Goal: Check status: Verify the current state of an ongoing process or item

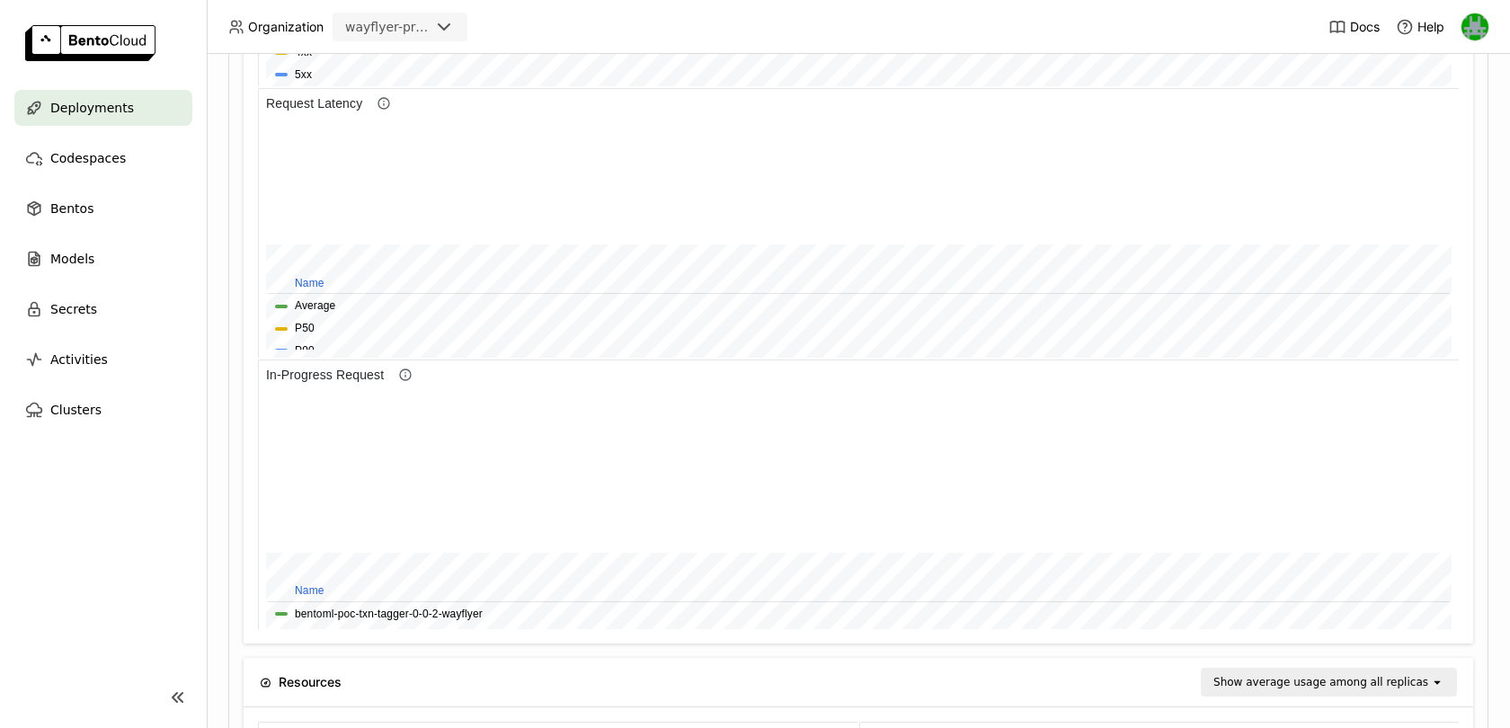
scroll to position [930, 0]
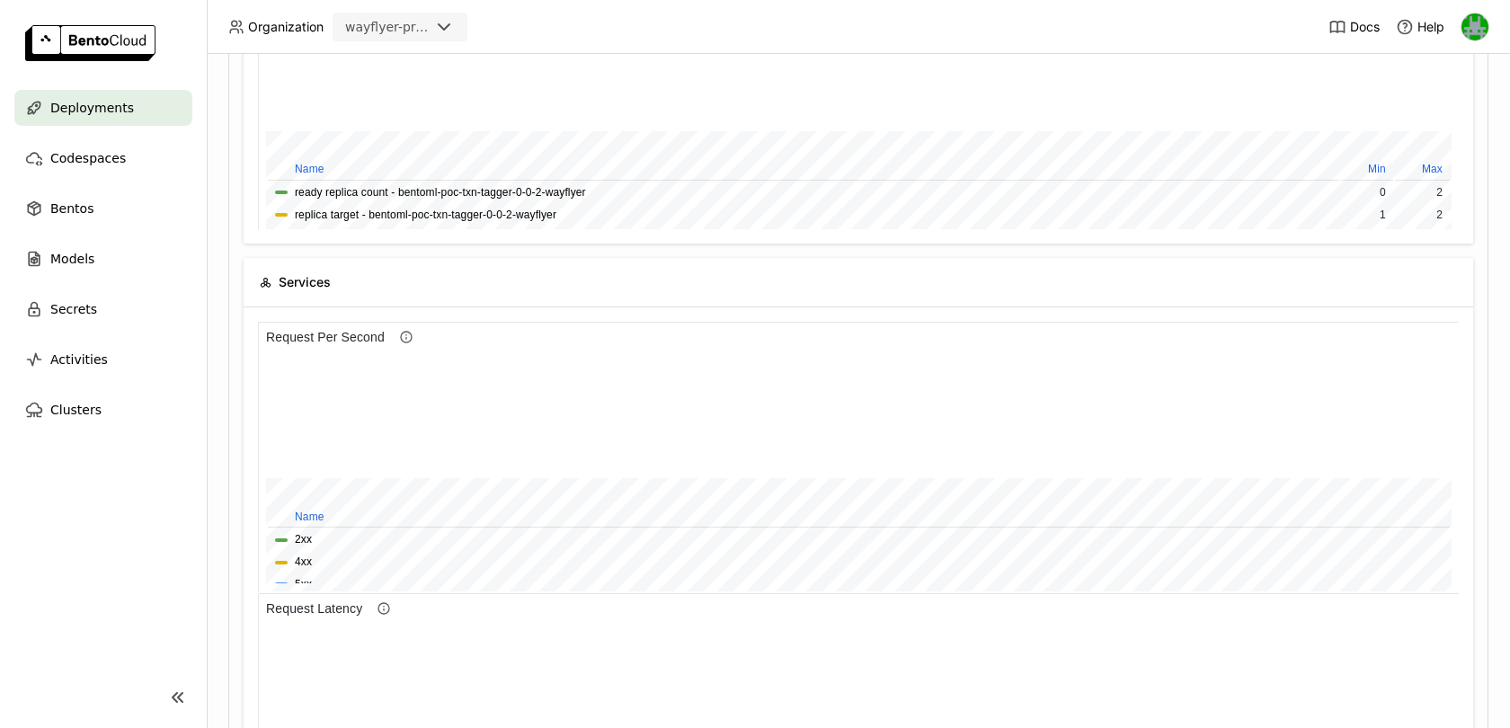
scroll to position [485, 0]
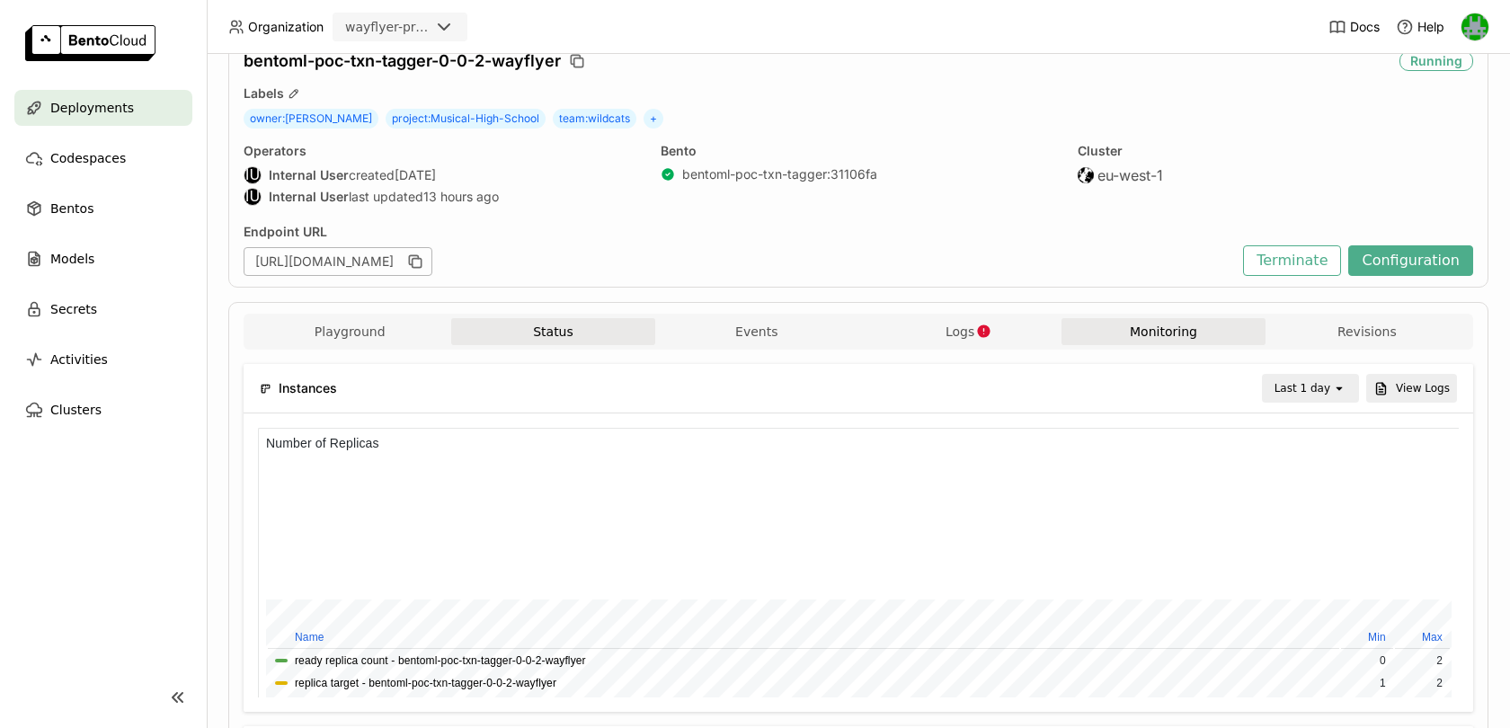
click at [592, 324] on button "Status" at bounding box center [552, 331] width 203 height 27
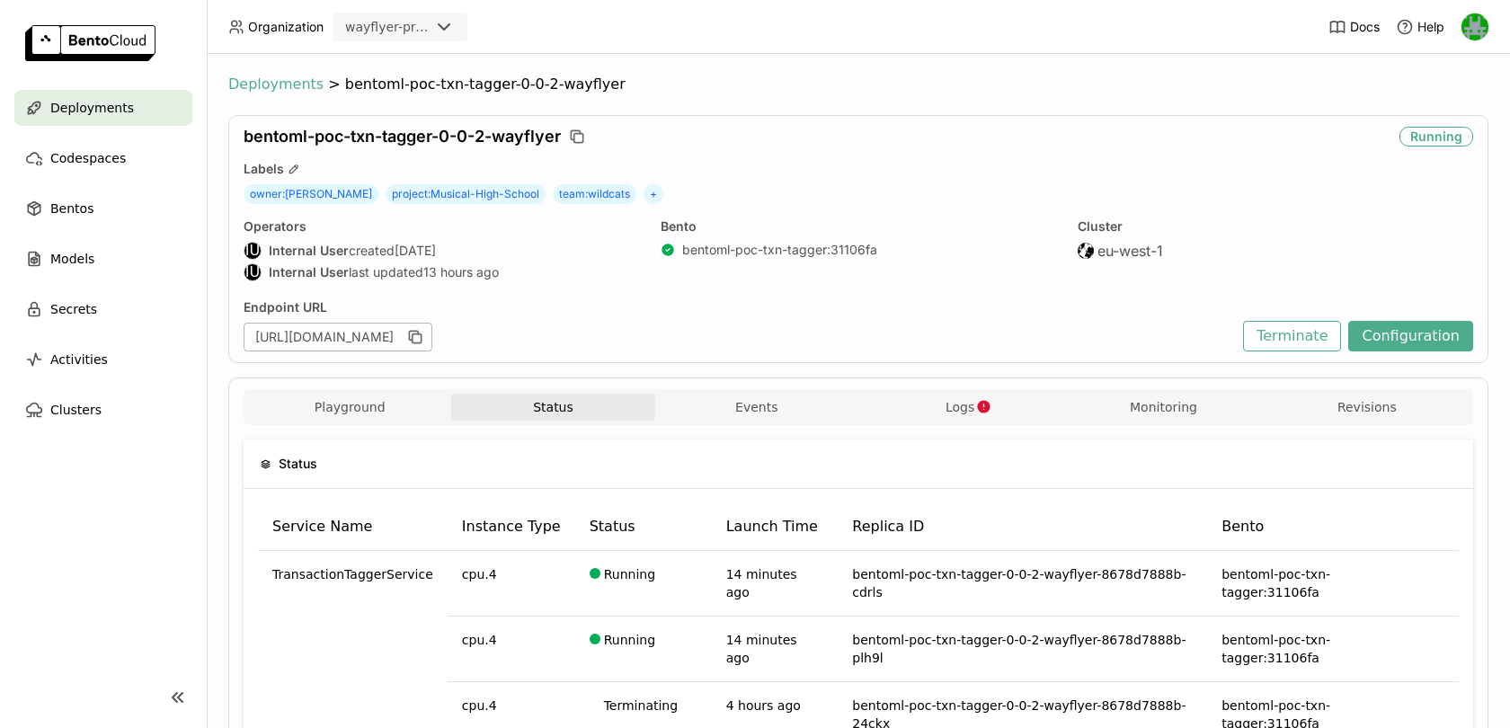
click at [280, 85] on span "Deployments" at bounding box center [275, 84] width 95 height 18
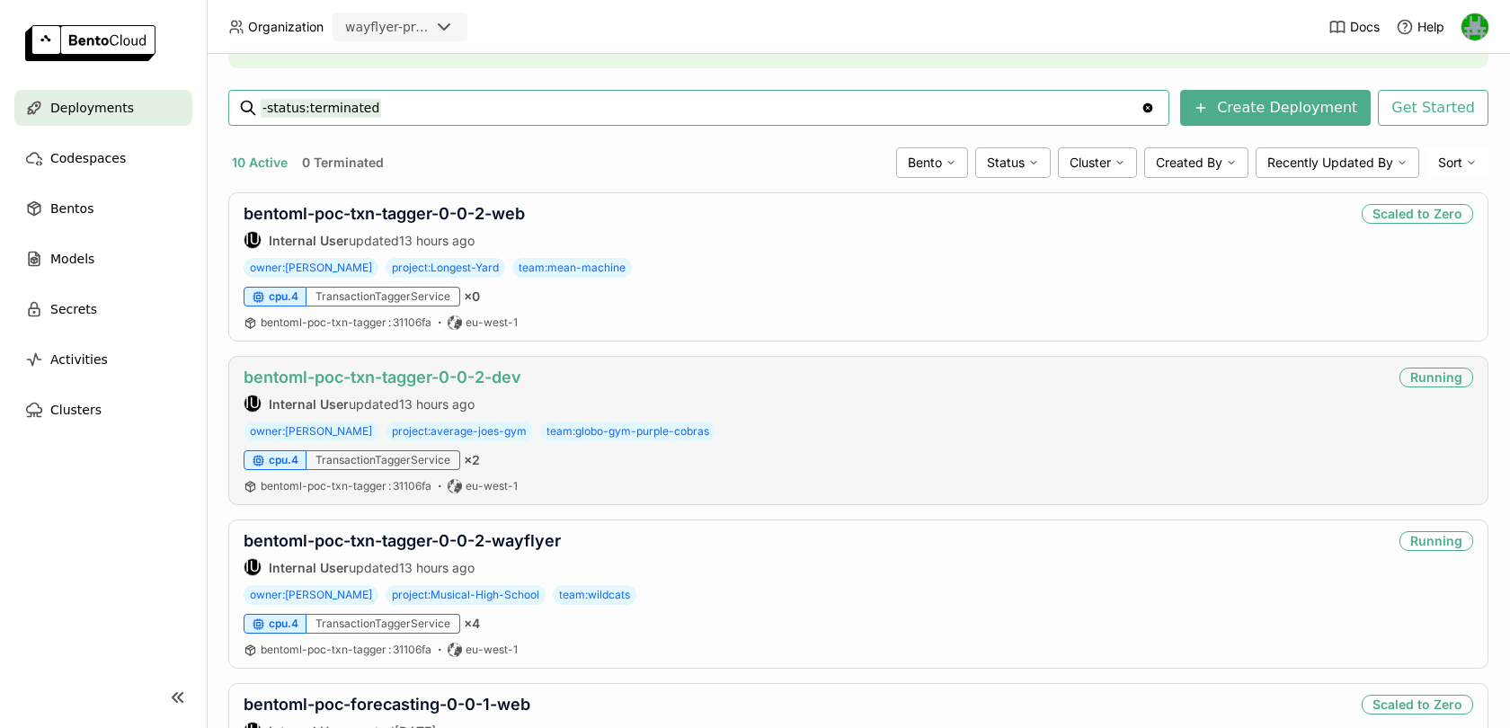
scroll to position [236, 0]
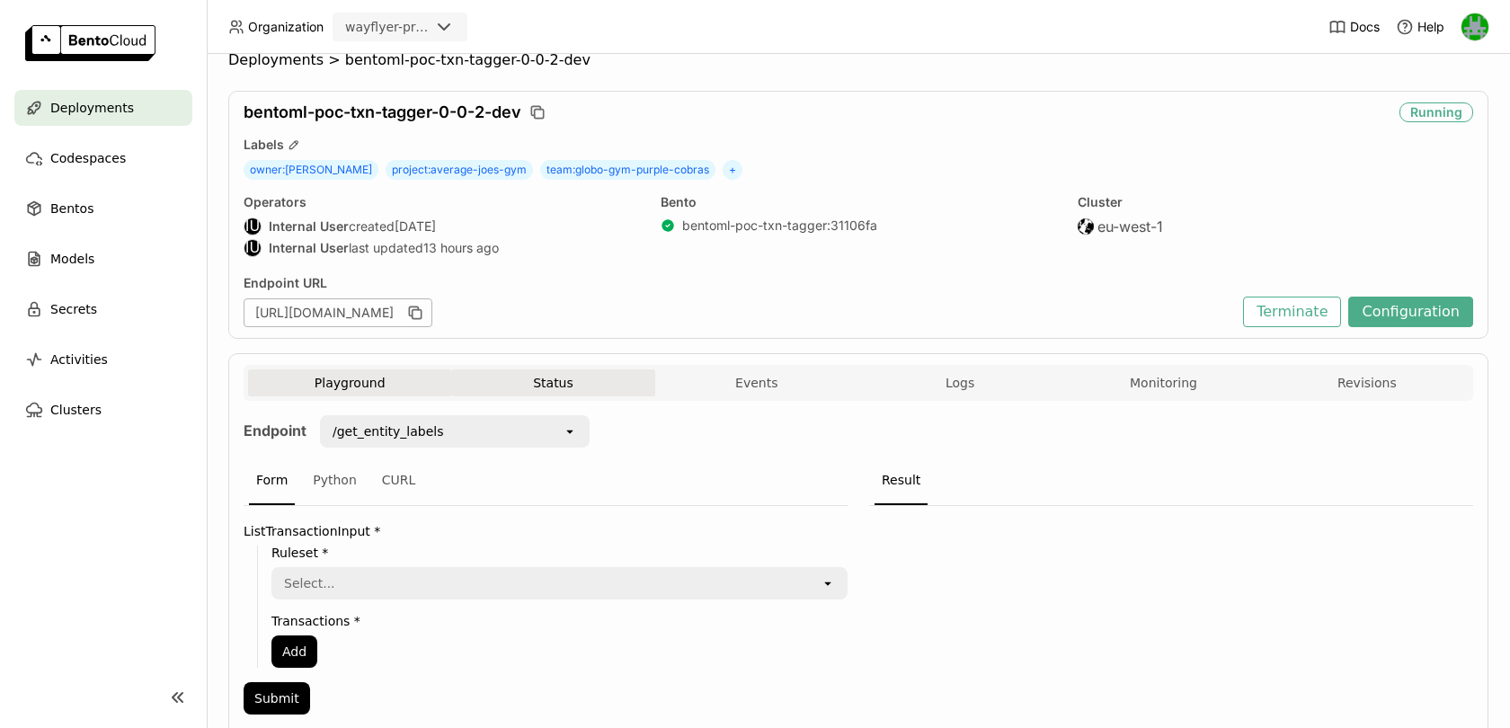
click at [624, 377] on button "Status" at bounding box center [552, 382] width 203 height 27
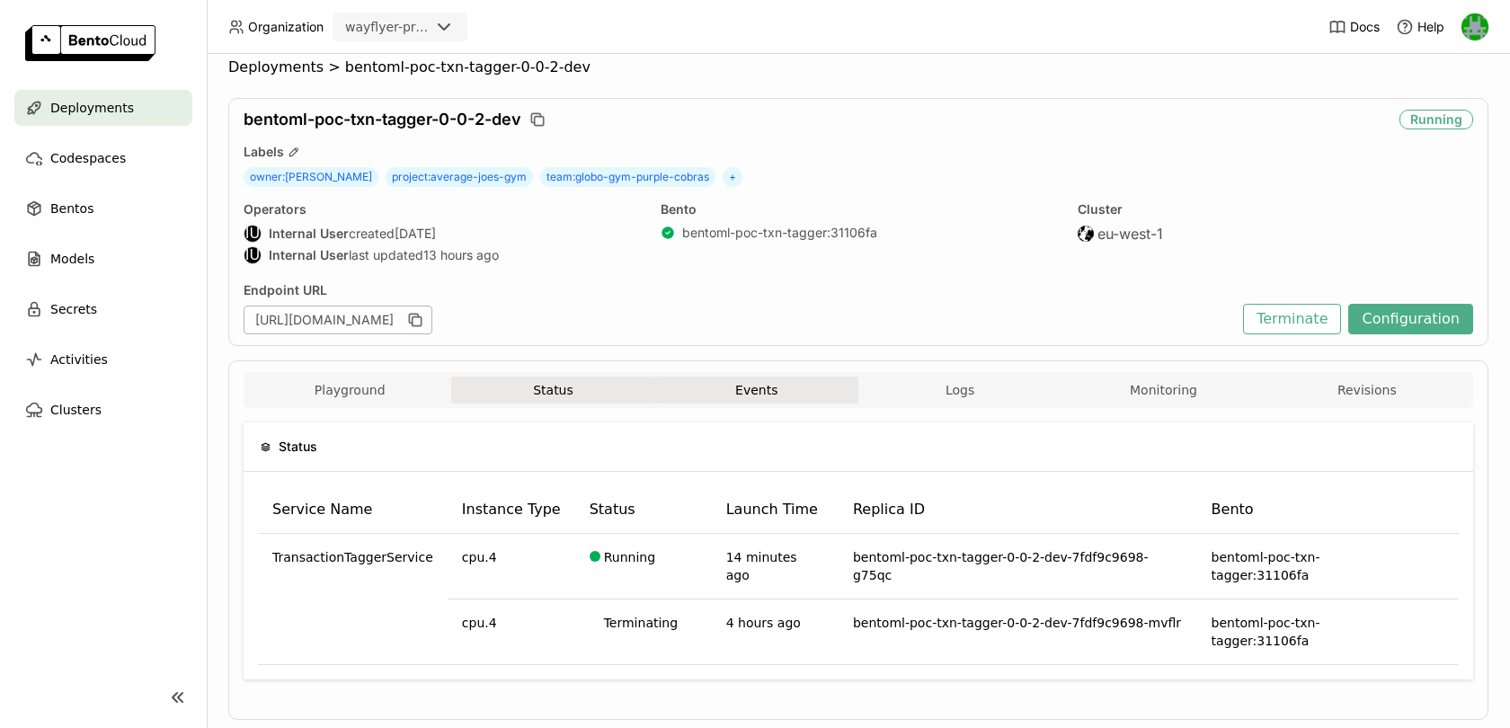
click at [732, 388] on button "Events" at bounding box center [756, 390] width 203 height 27
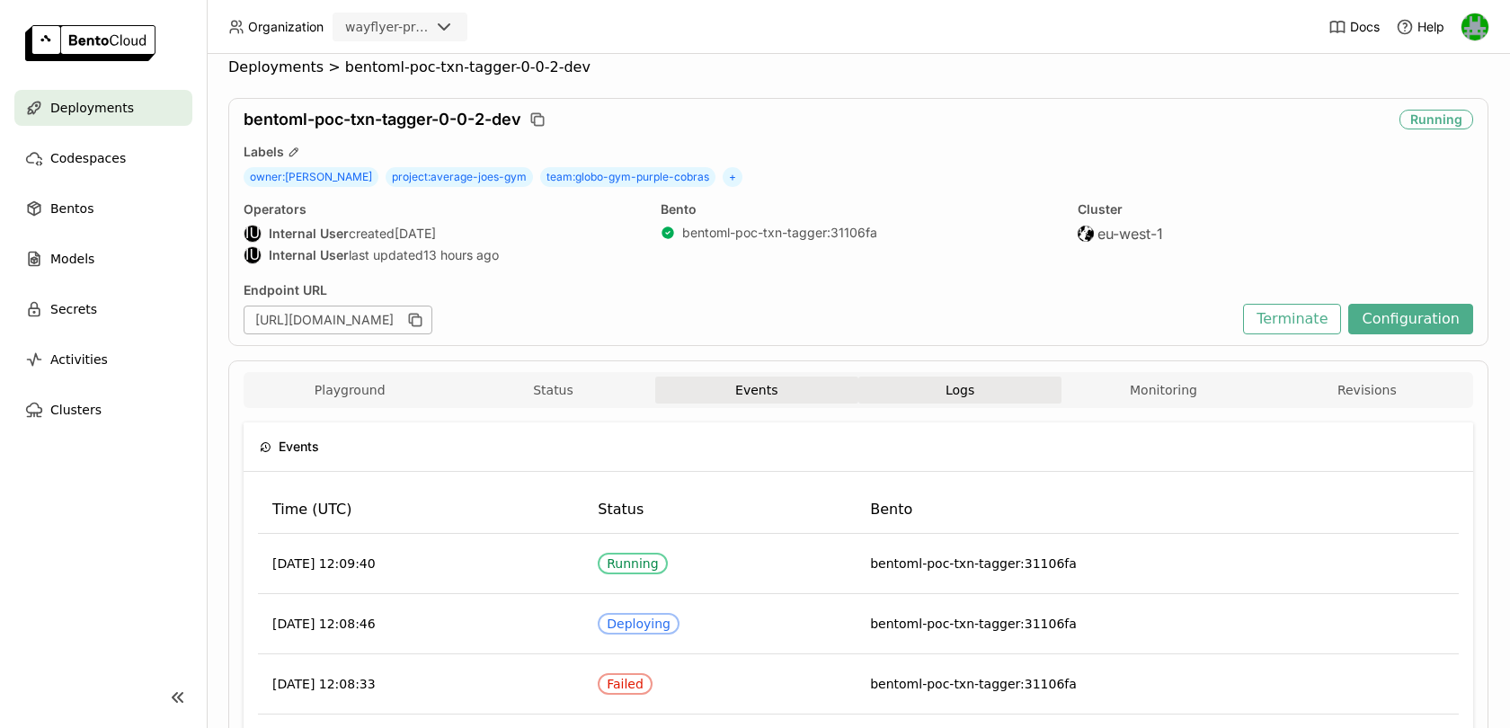
click at [962, 392] on span "Logs" at bounding box center [959, 390] width 29 height 16
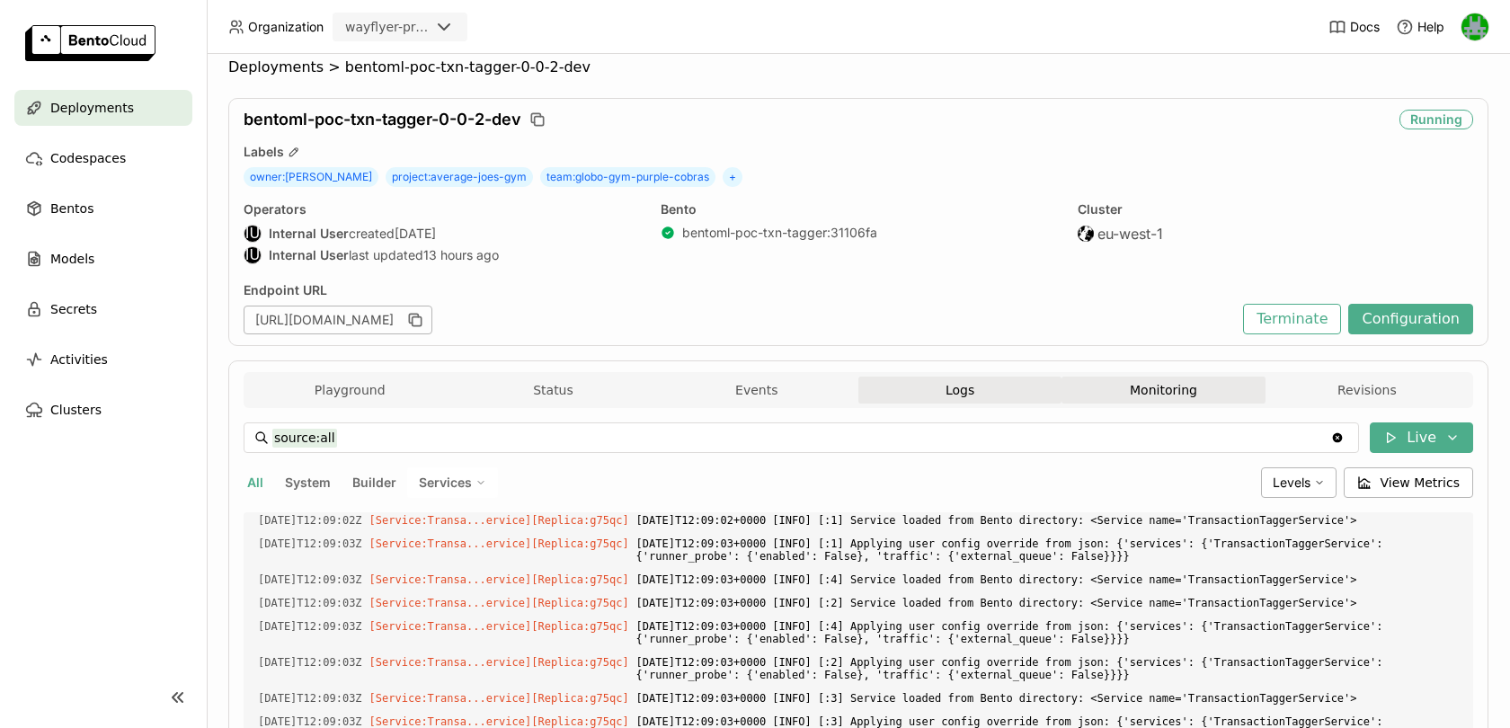
scroll to position [2080, 0]
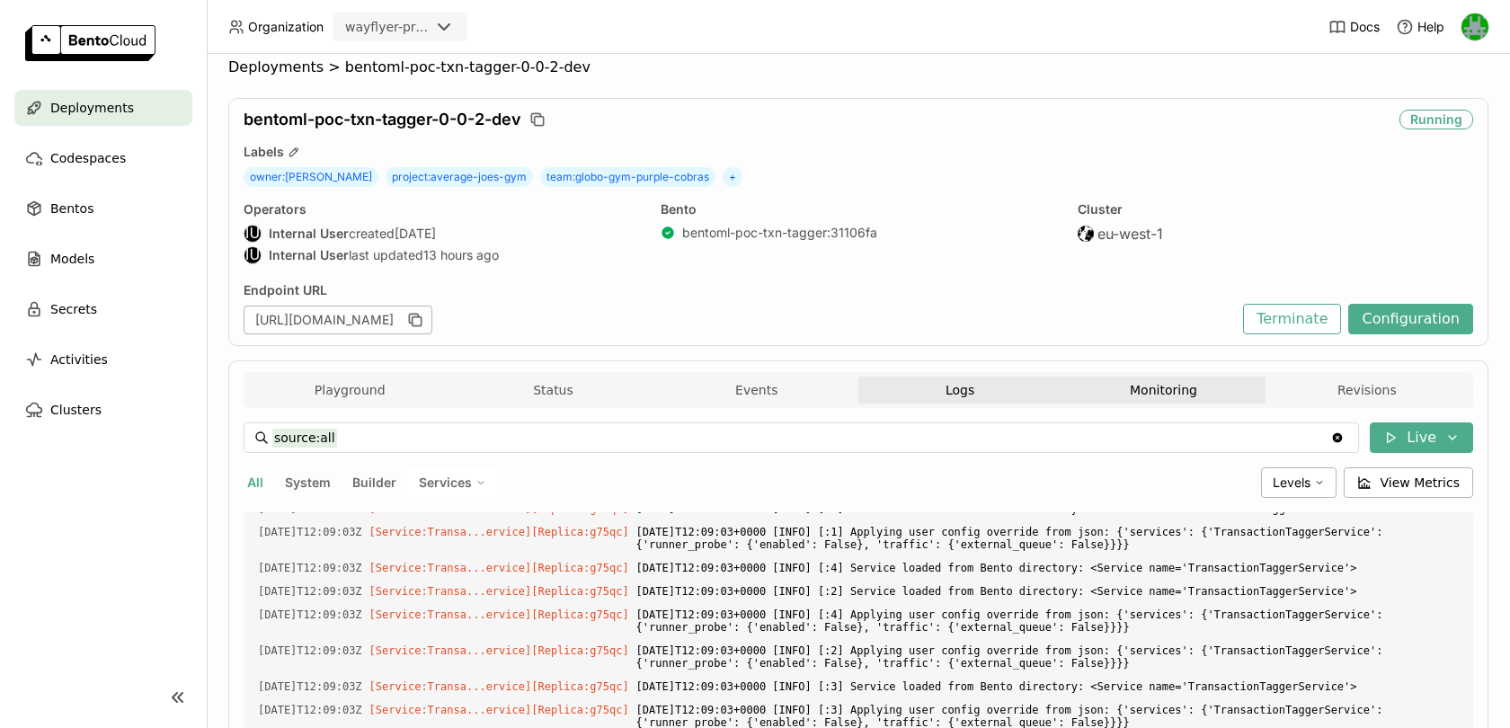
click at [1140, 384] on button "Monitoring" at bounding box center [1162, 390] width 203 height 27
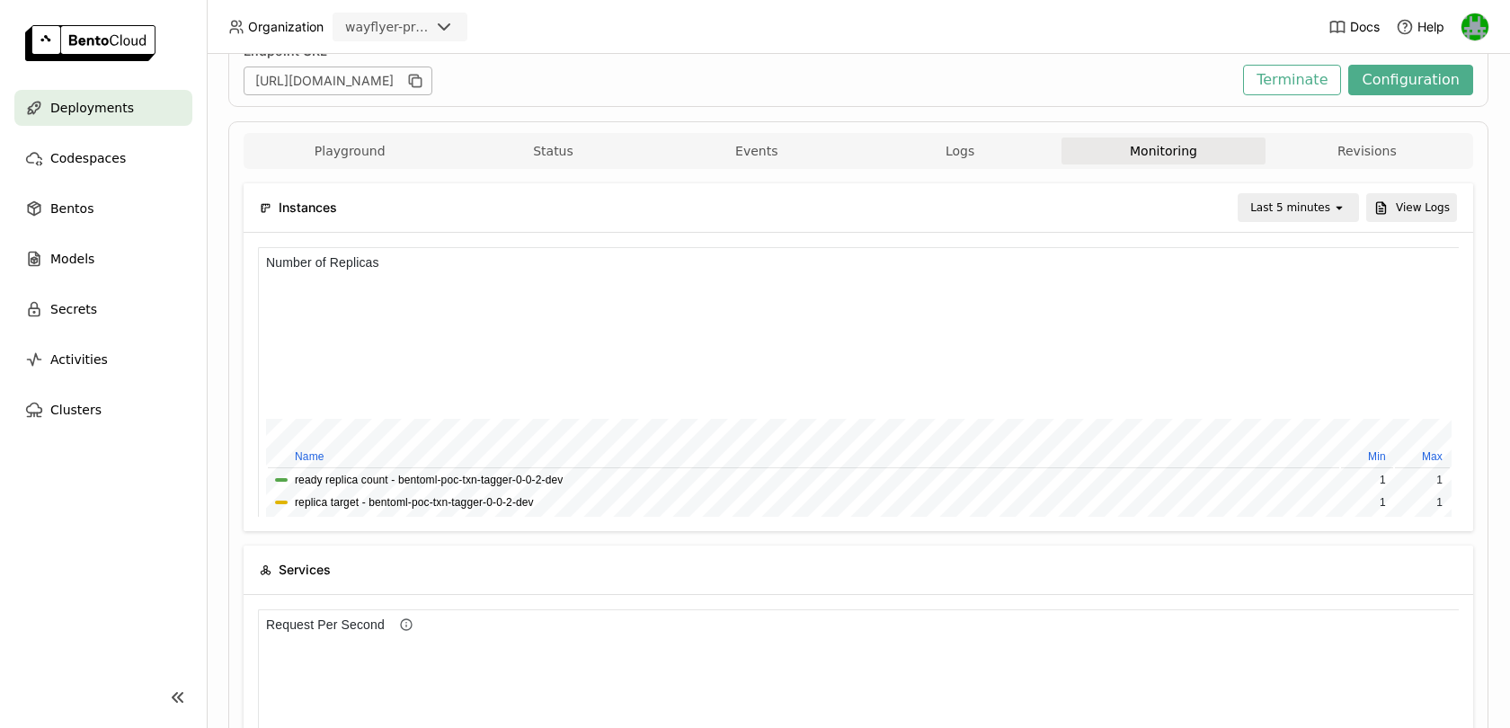
scroll to position [1, 0]
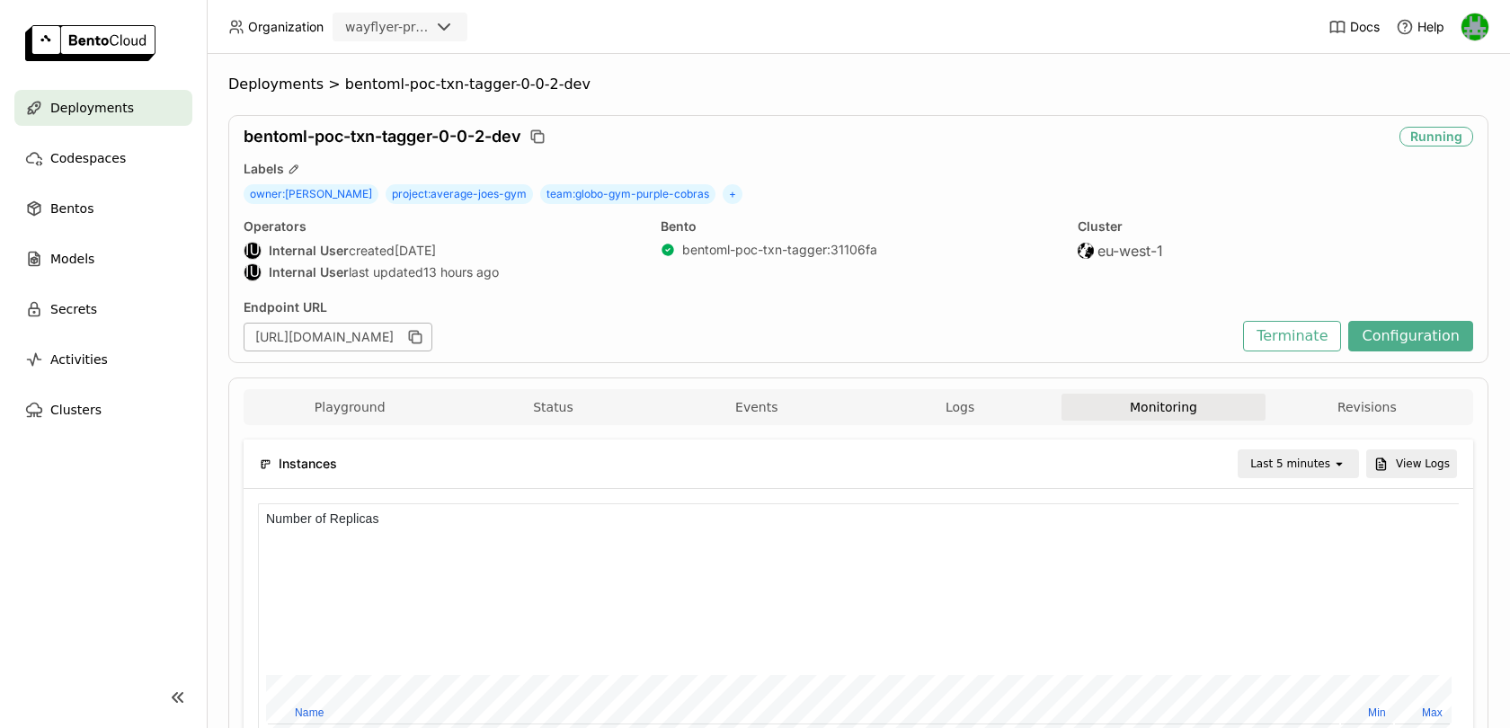
click at [1321, 467] on div "Last 5 minutes" at bounding box center [1290, 464] width 80 height 18
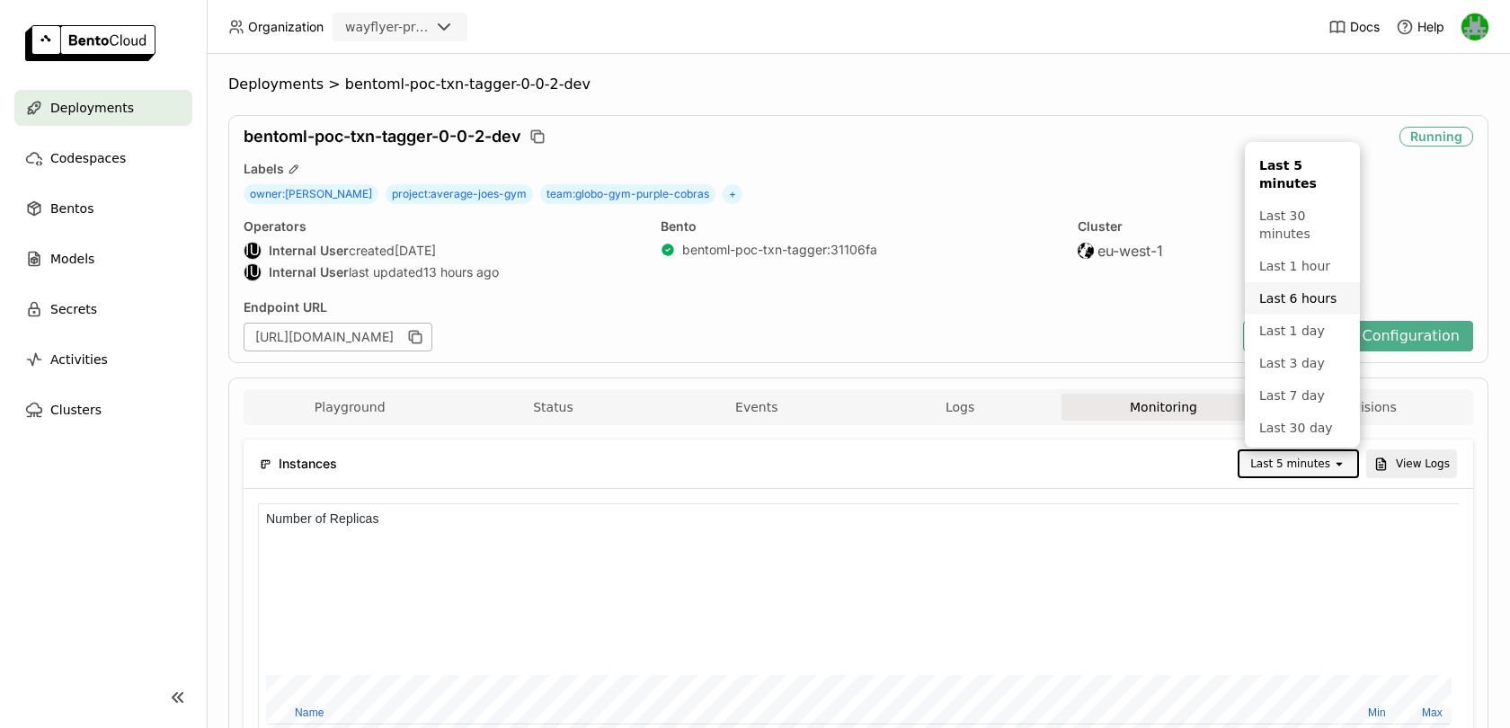
click at [1275, 290] on div "Last 6 hours" at bounding box center [1302, 298] width 86 height 18
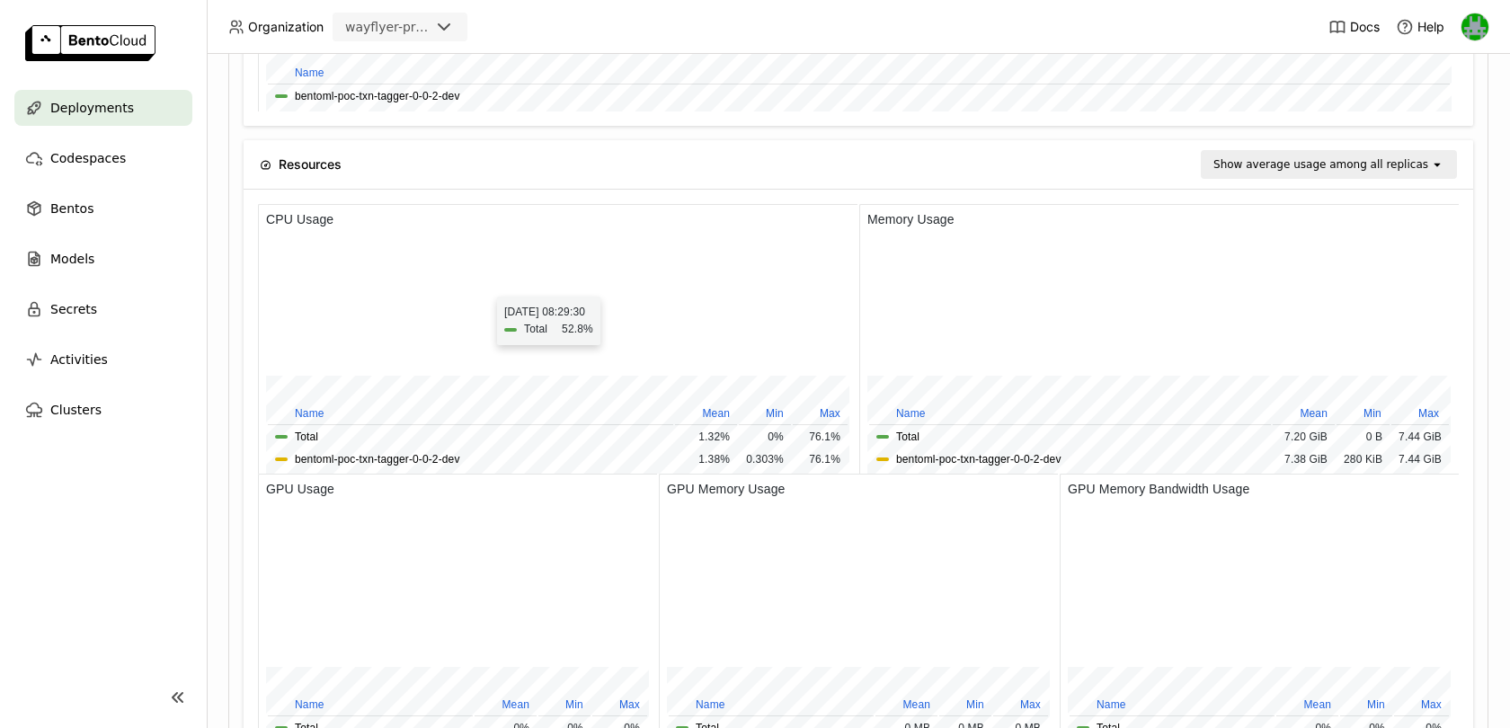
click at [488, 537] on div at bounding box center [539, 604] width 546 height 135
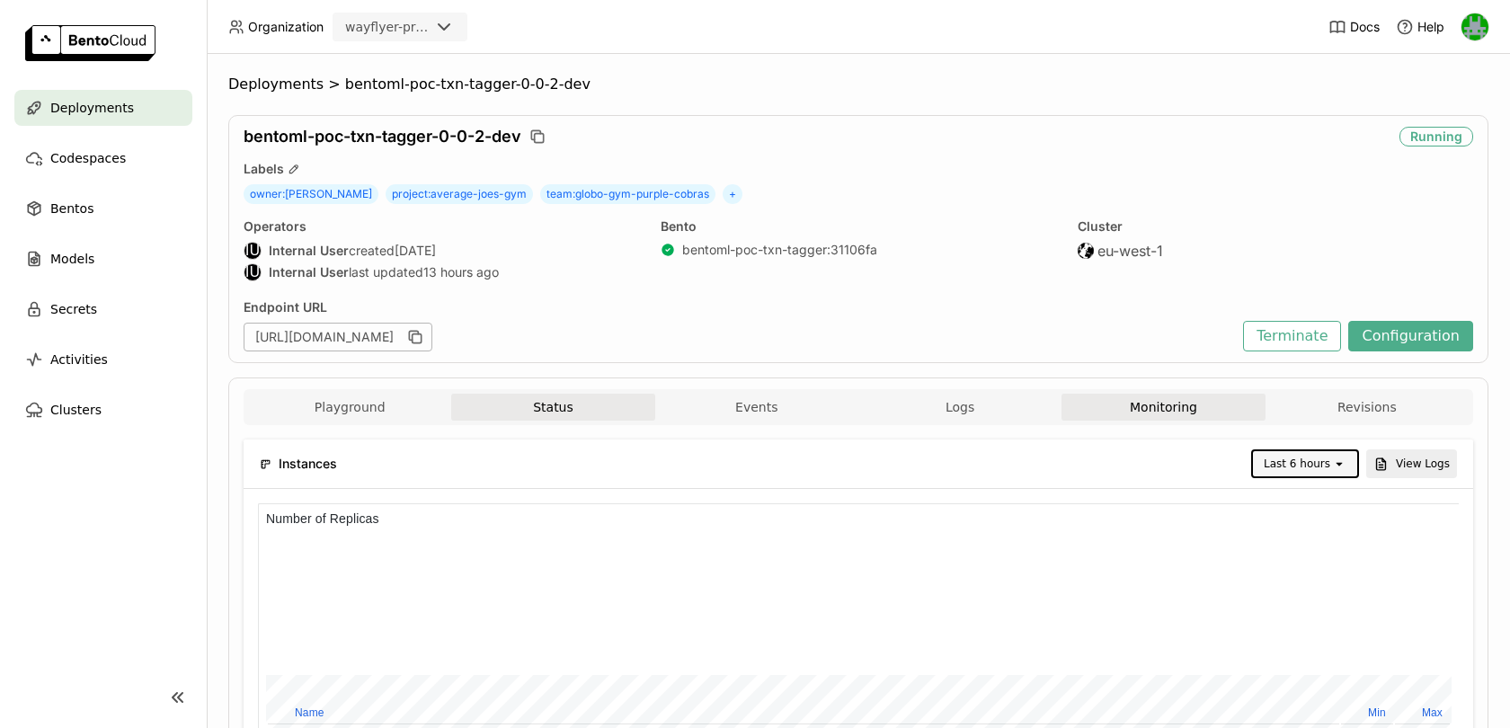
click at [528, 402] on button "Status" at bounding box center [552, 407] width 203 height 27
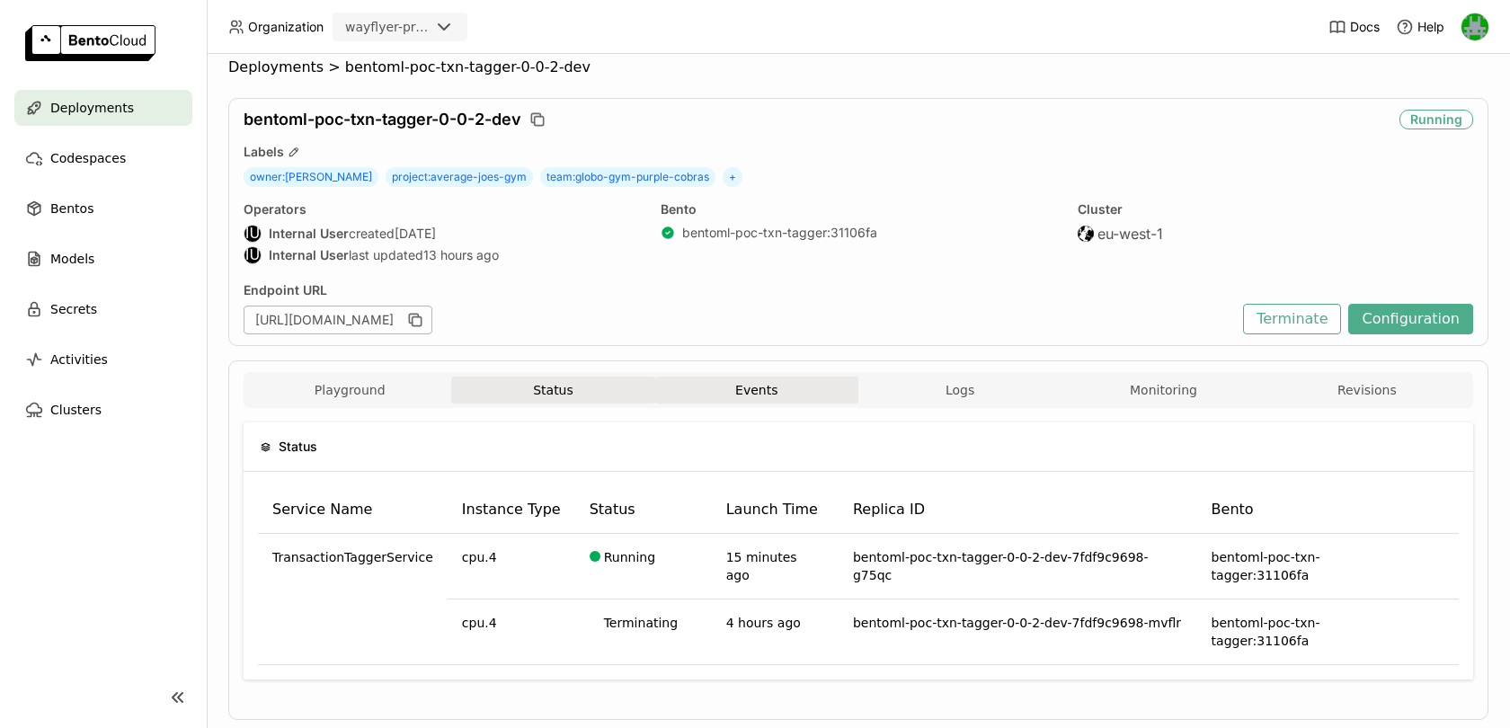
click at [785, 387] on button "Events" at bounding box center [756, 390] width 203 height 27
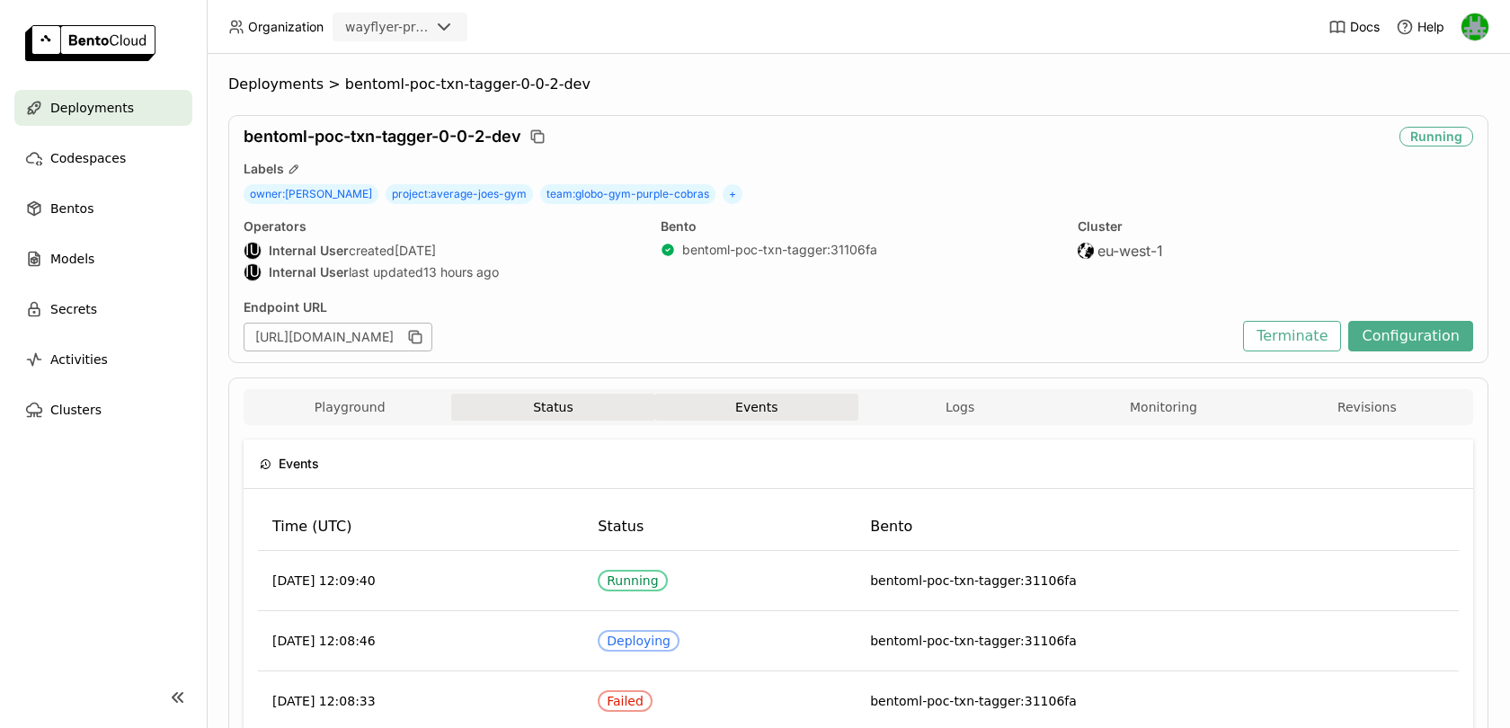
click at [550, 406] on button "Status" at bounding box center [552, 407] width 203 height 27
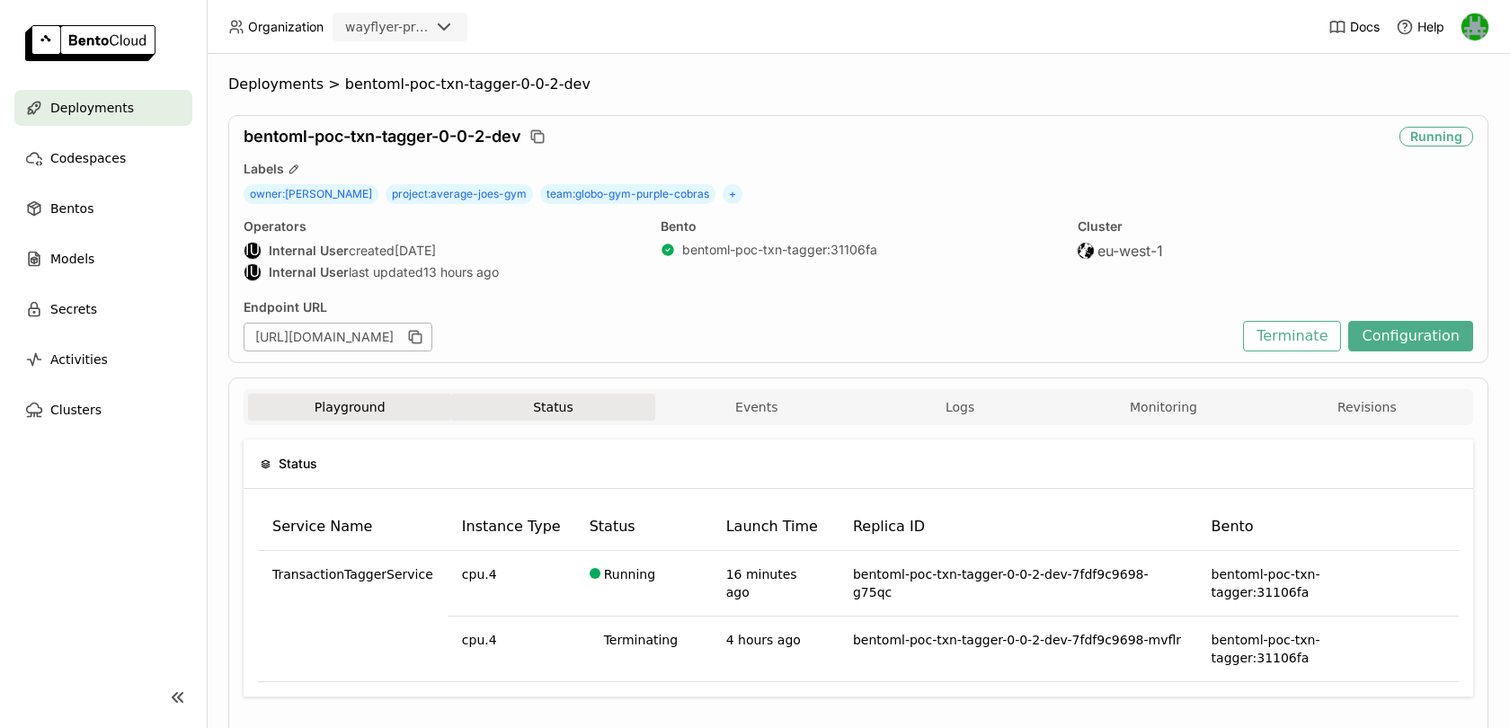
click at [369, 408] on button "Playground" at bounding box center [349, 407] width 203 height 27
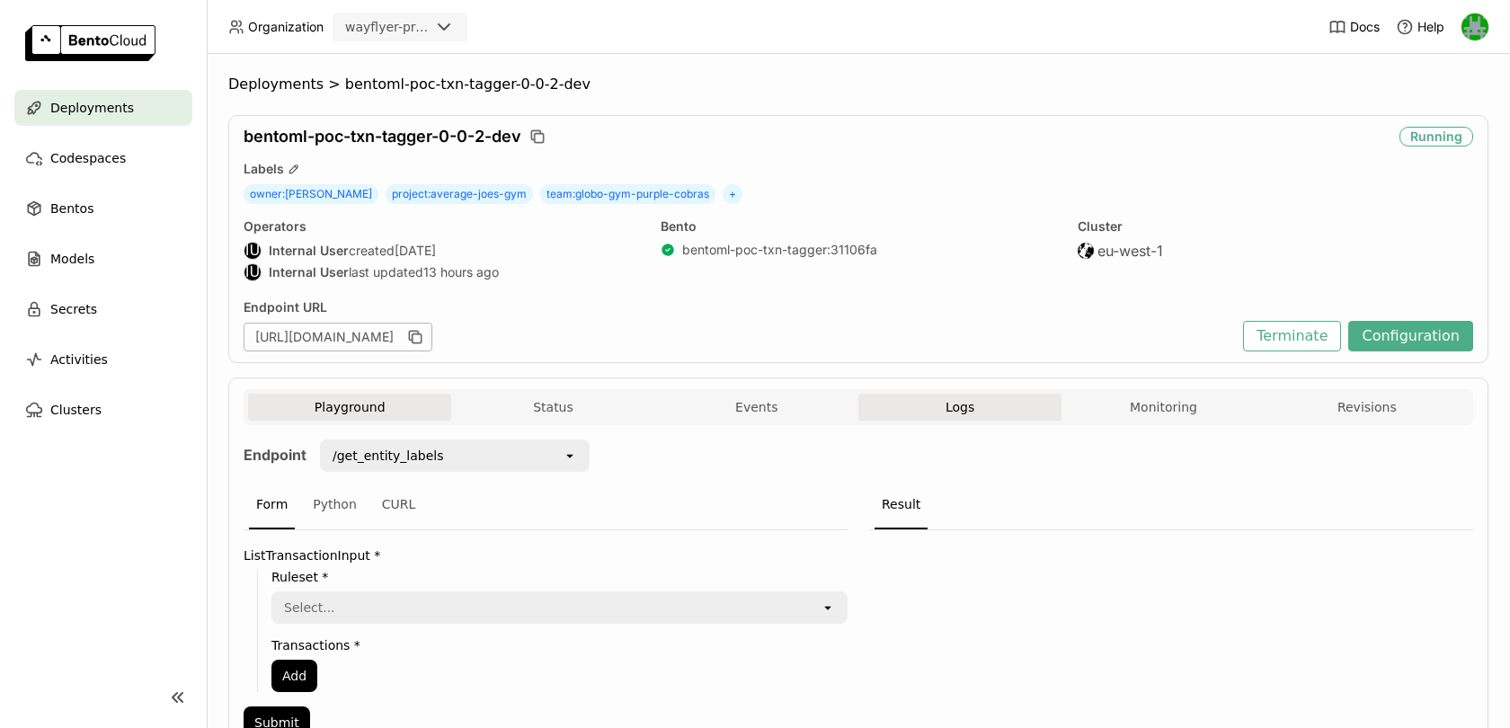
click at [957, 399] on span "Logs" at bounding box center [959, 407] width 29 height 16
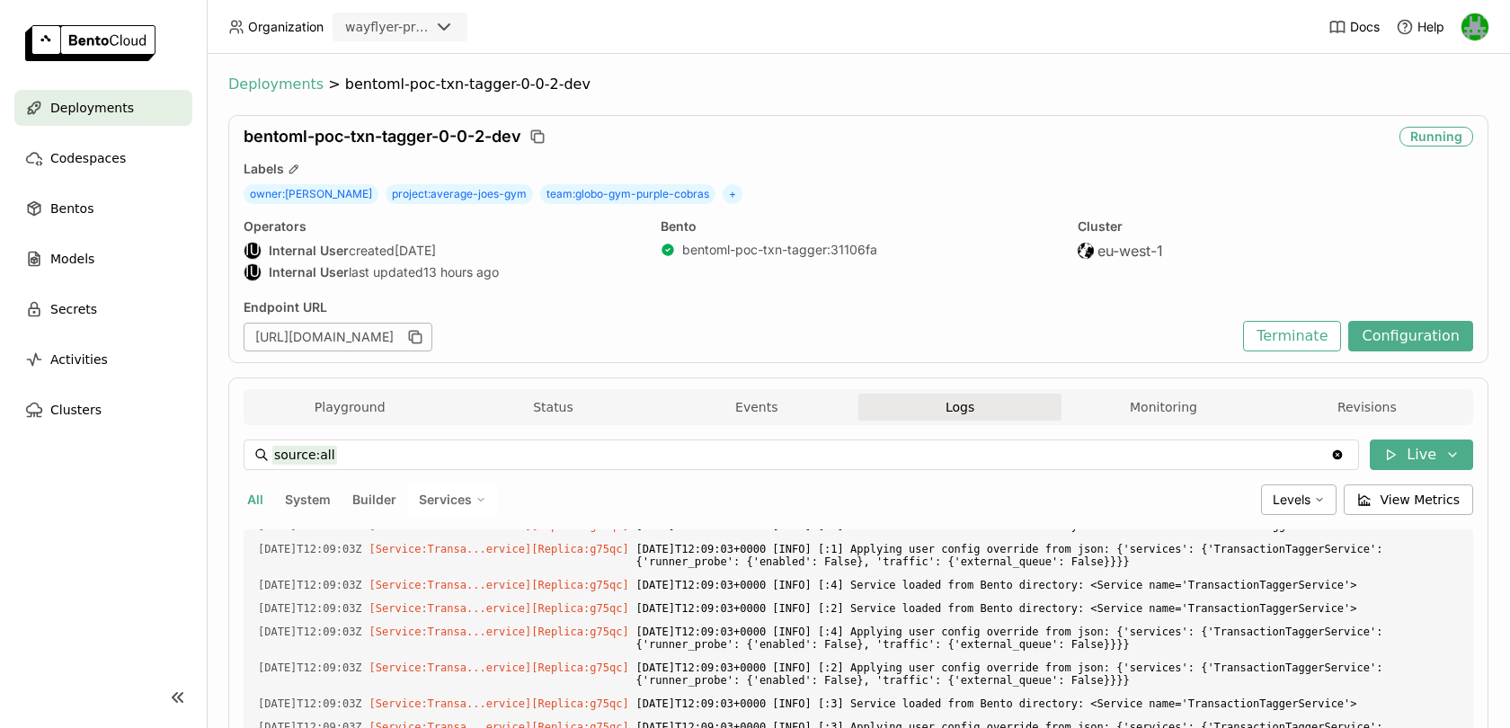
click at [260, 87] on span "Deployments" at bounding box center [275, 84] width 95 height 18
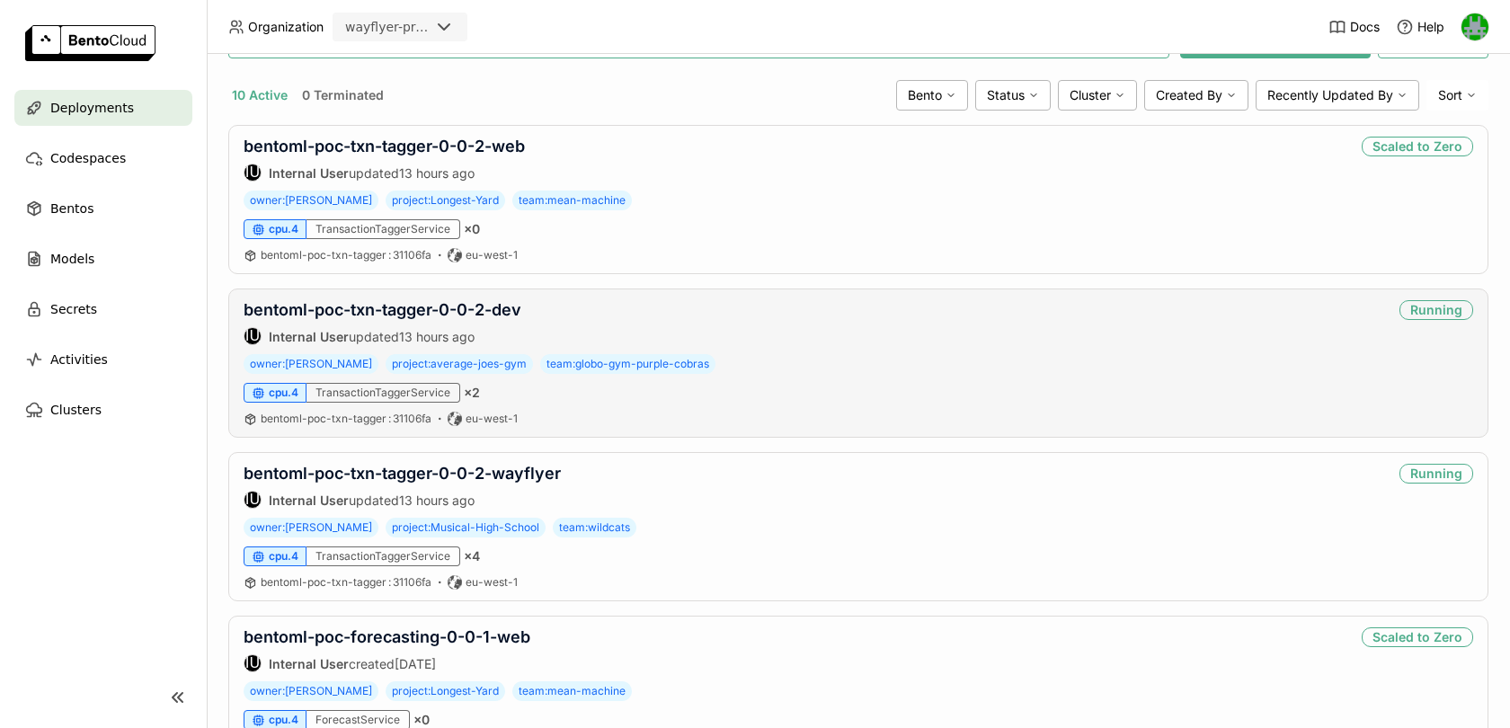
scroll to position [304, 0]
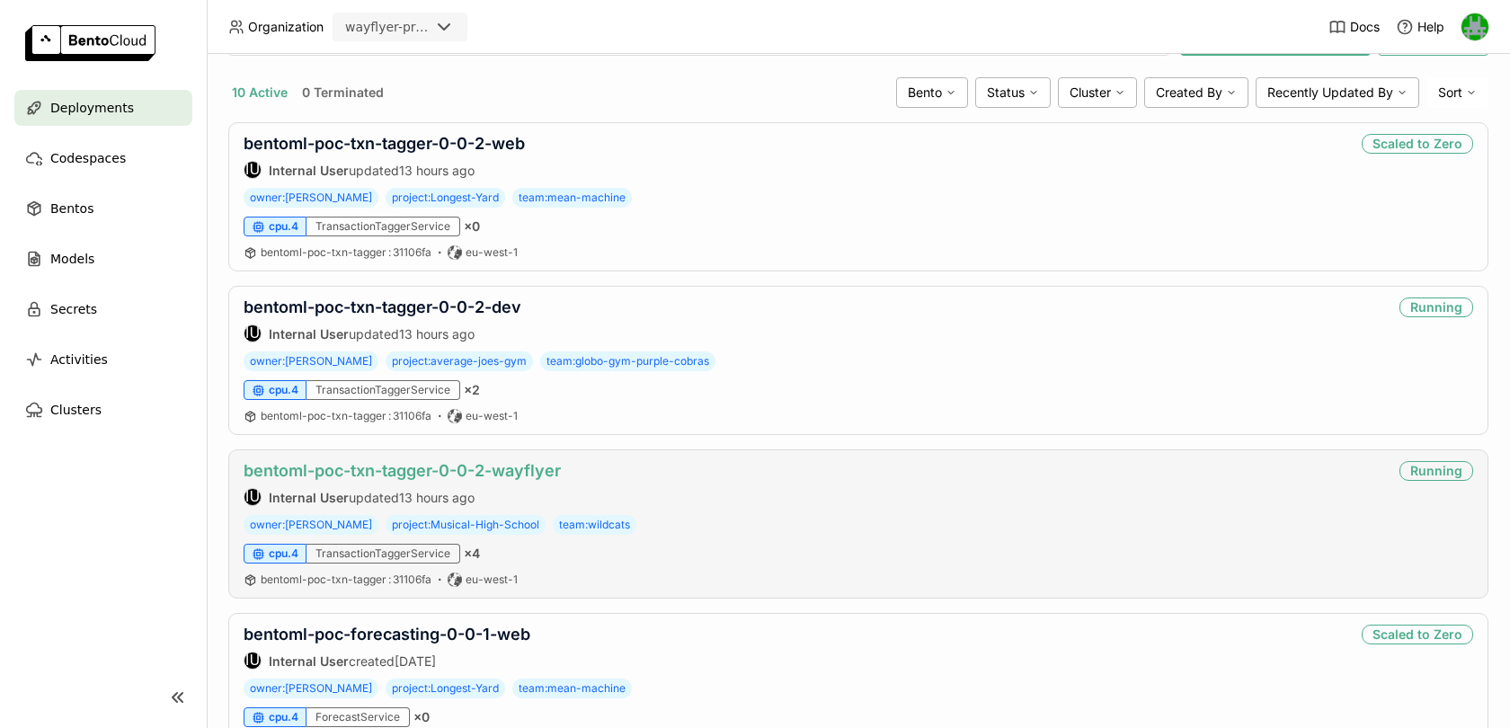
click at [457, 466] on link "bentoml-poc-txn-tagger-0-0-2-wayflyer" at bounding box center [402, 470] width 317 height 19
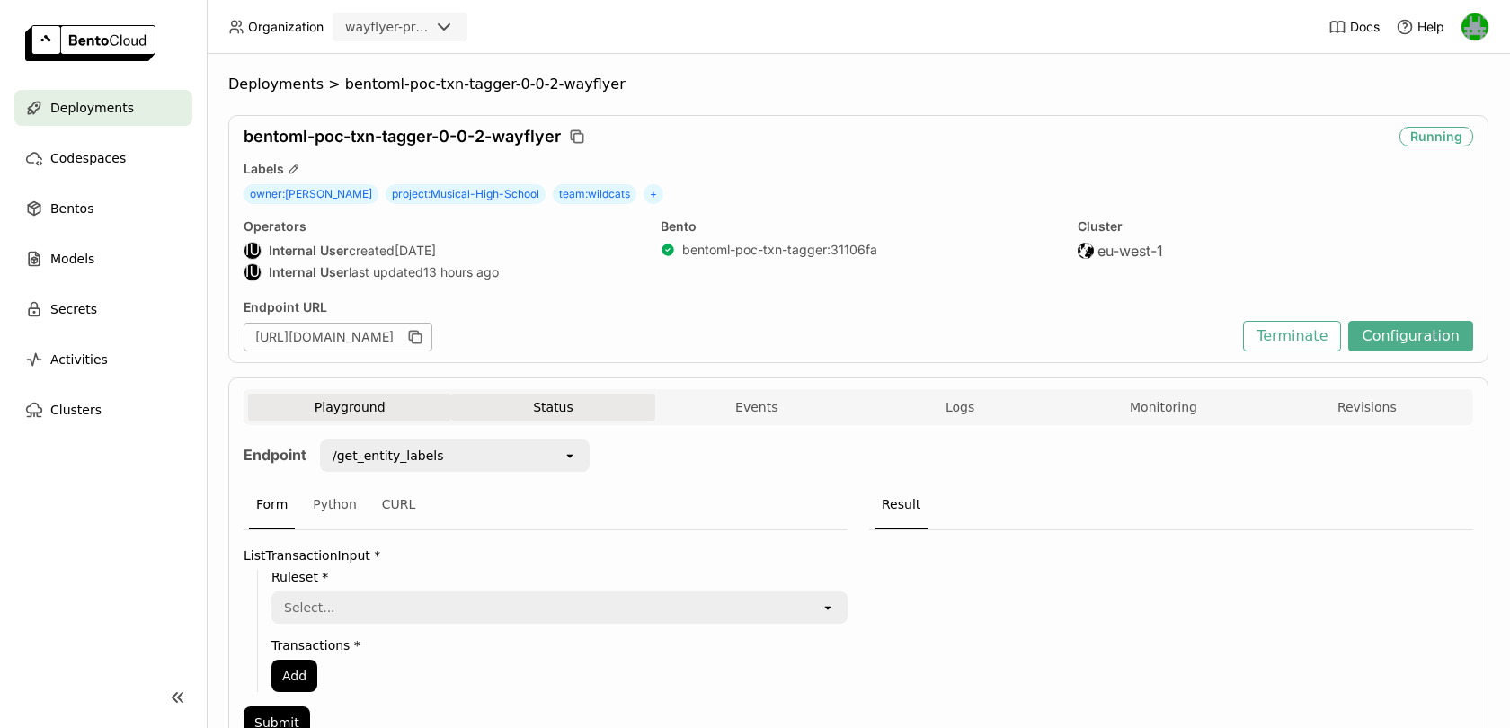
click at [537, 394] on button "Status" at bounding box center [552, 407] width 203 height 27
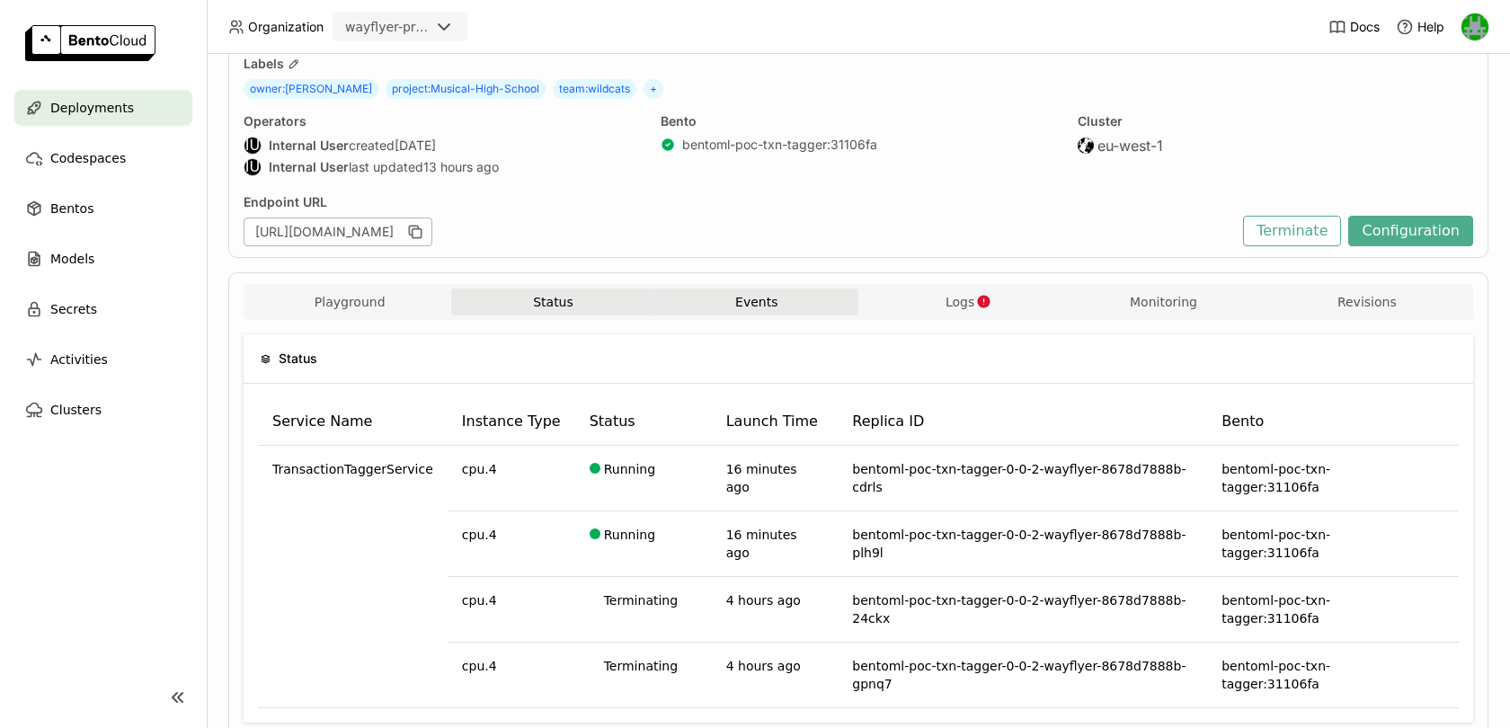
scroll to position [109, 0]
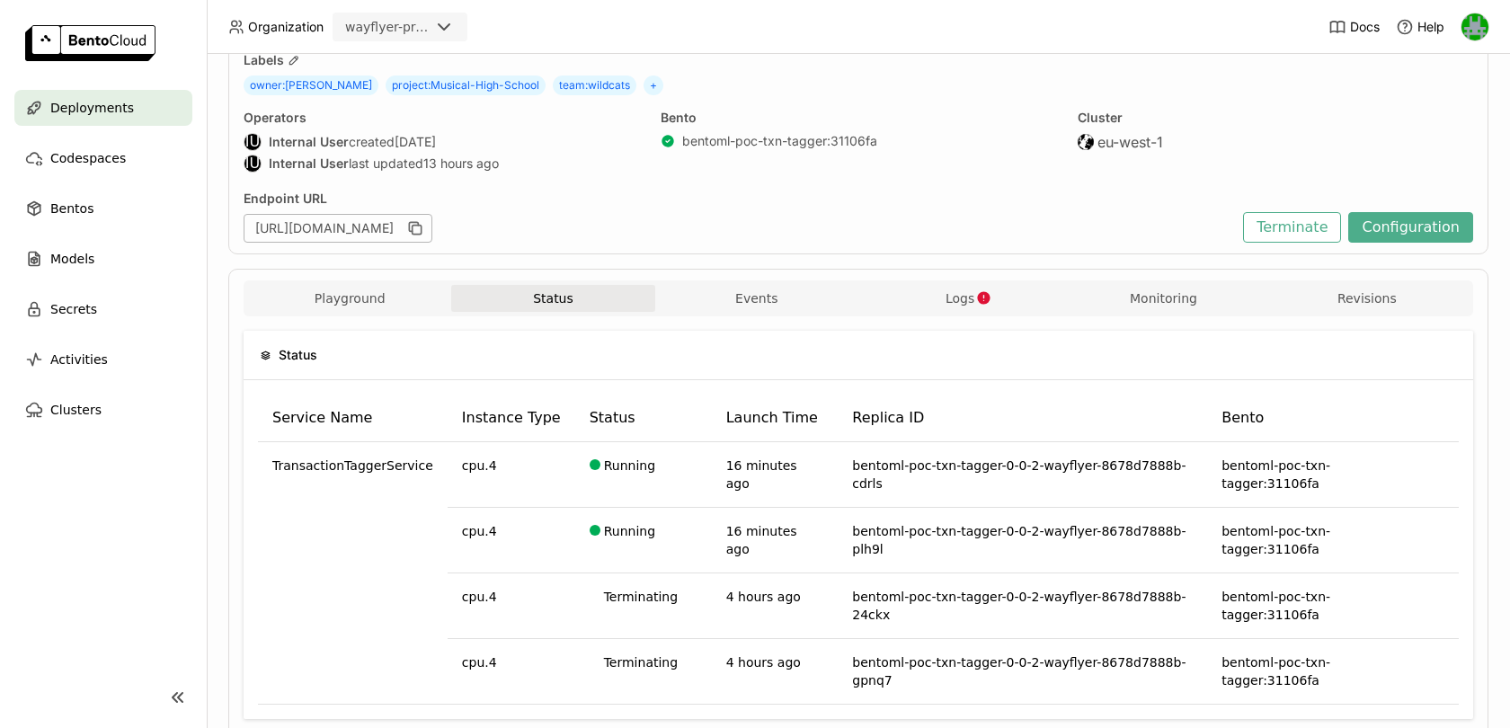
click at [902, 280] on div "Playground Status Events Logs Monitoring Revisions" at bounding box center [858, 298] width 1229 height 36
click at [926, 285] on button "Logs" at bounding box center [959, 298] width 203 height 27
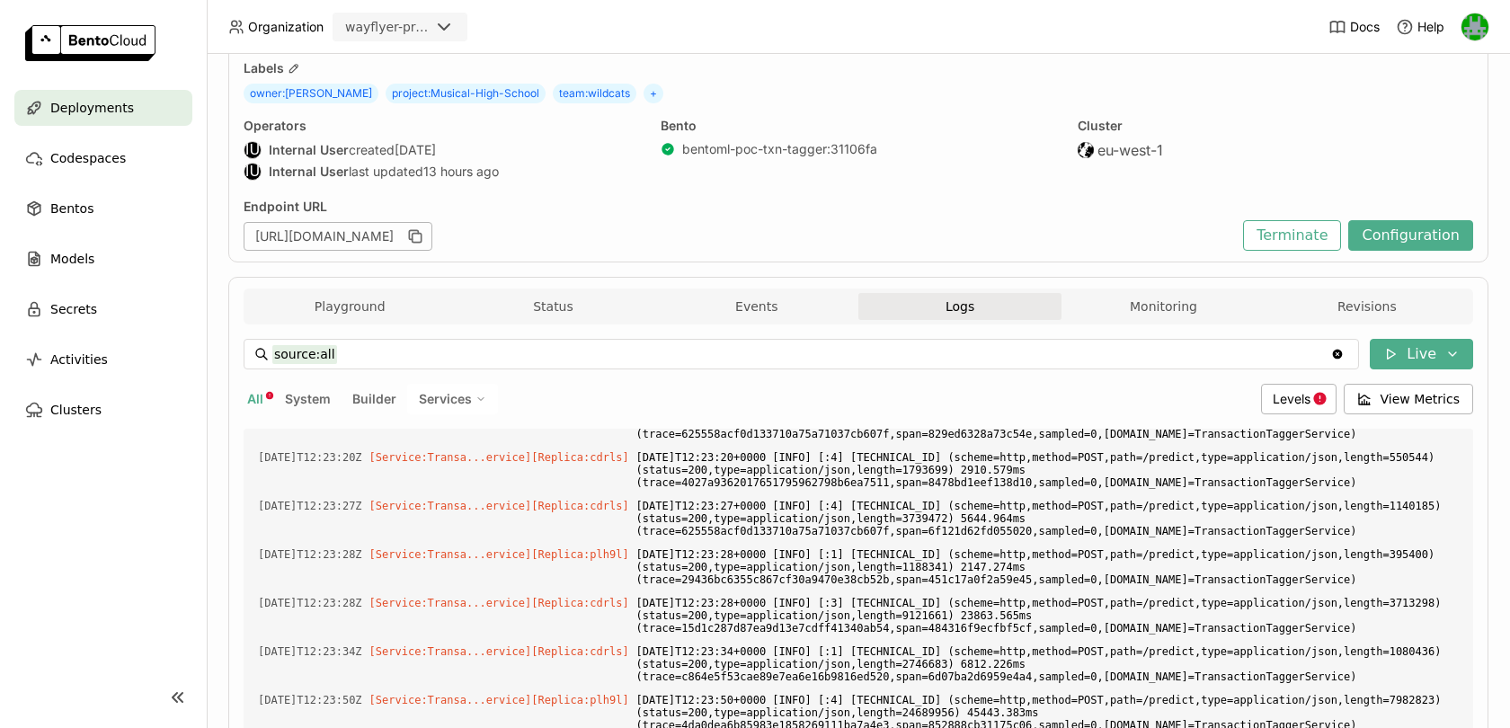
scroll to position [28, 0]
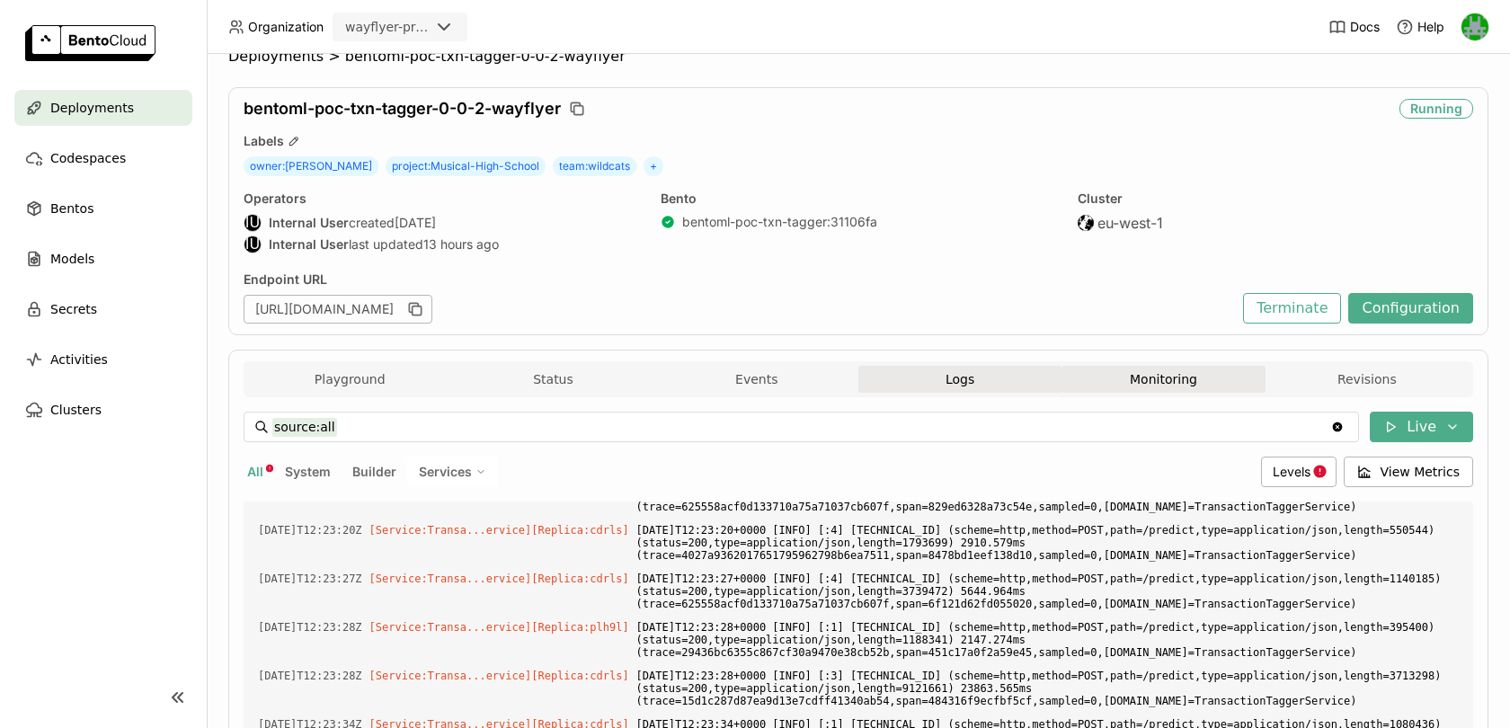
click at [1157, 371] on button "Monitoring" at bounding box center [1162, 379] width 203 height 27
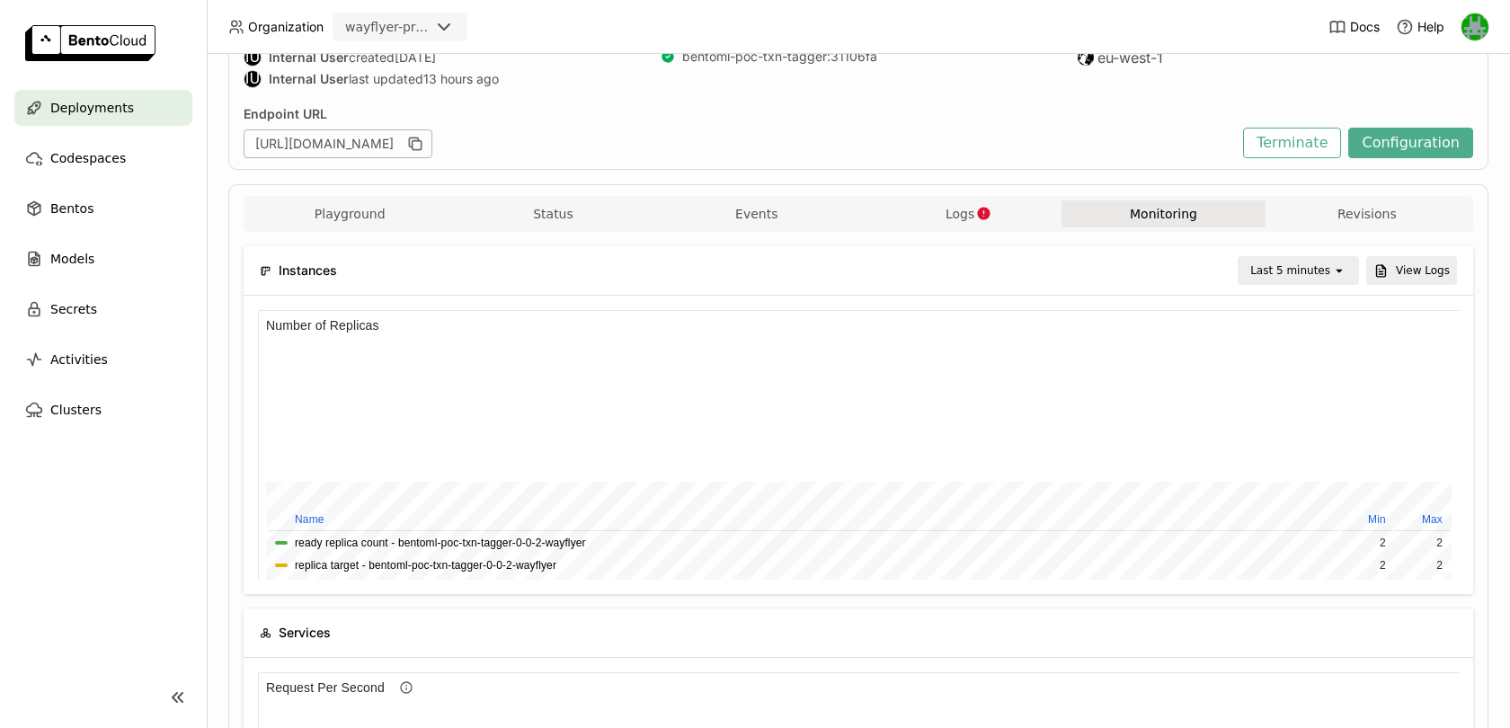
click at [1318, 265] on div "Last 5 minutes" at bounding box center [1290, 271] width 80 height 18
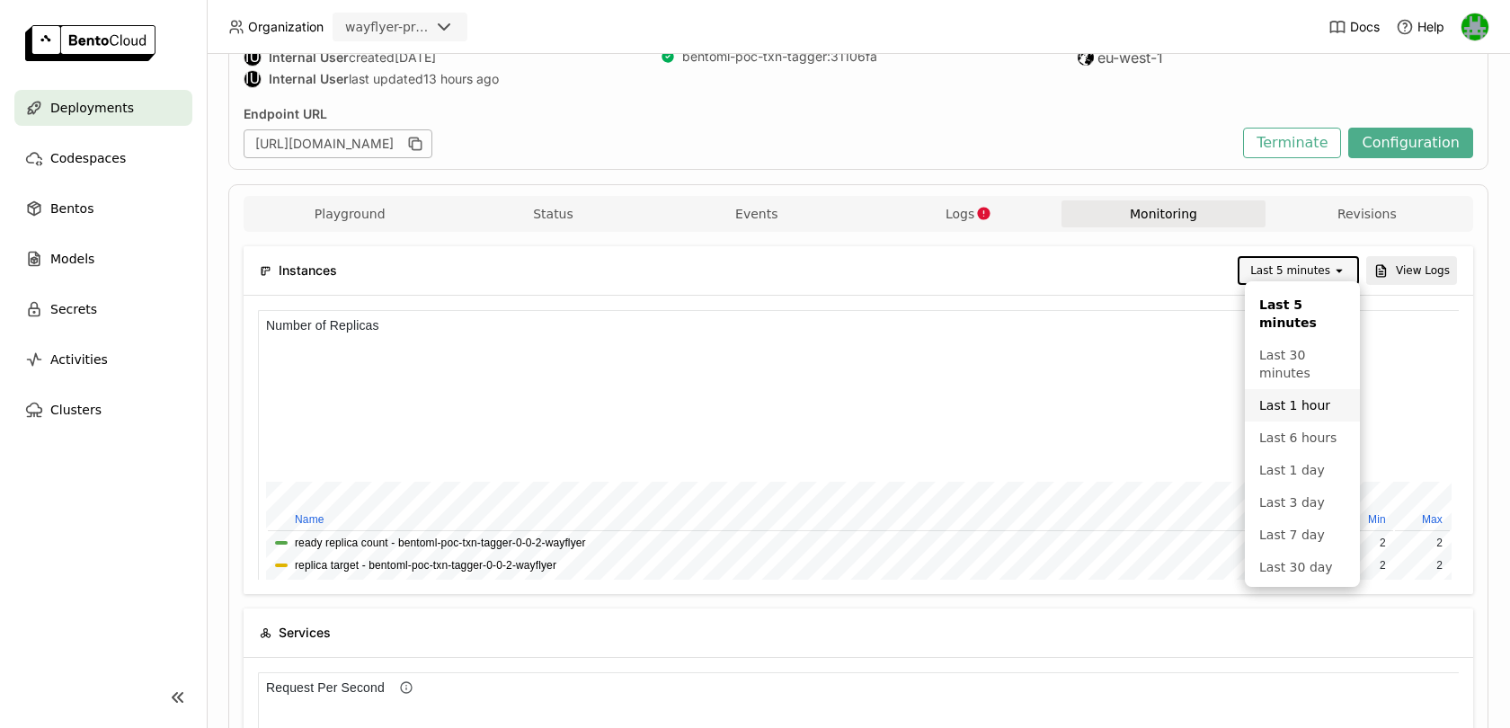
click at [1280, 424] on li "Last 6 hours" at bounding box center [1302, 437] width 115 height 32
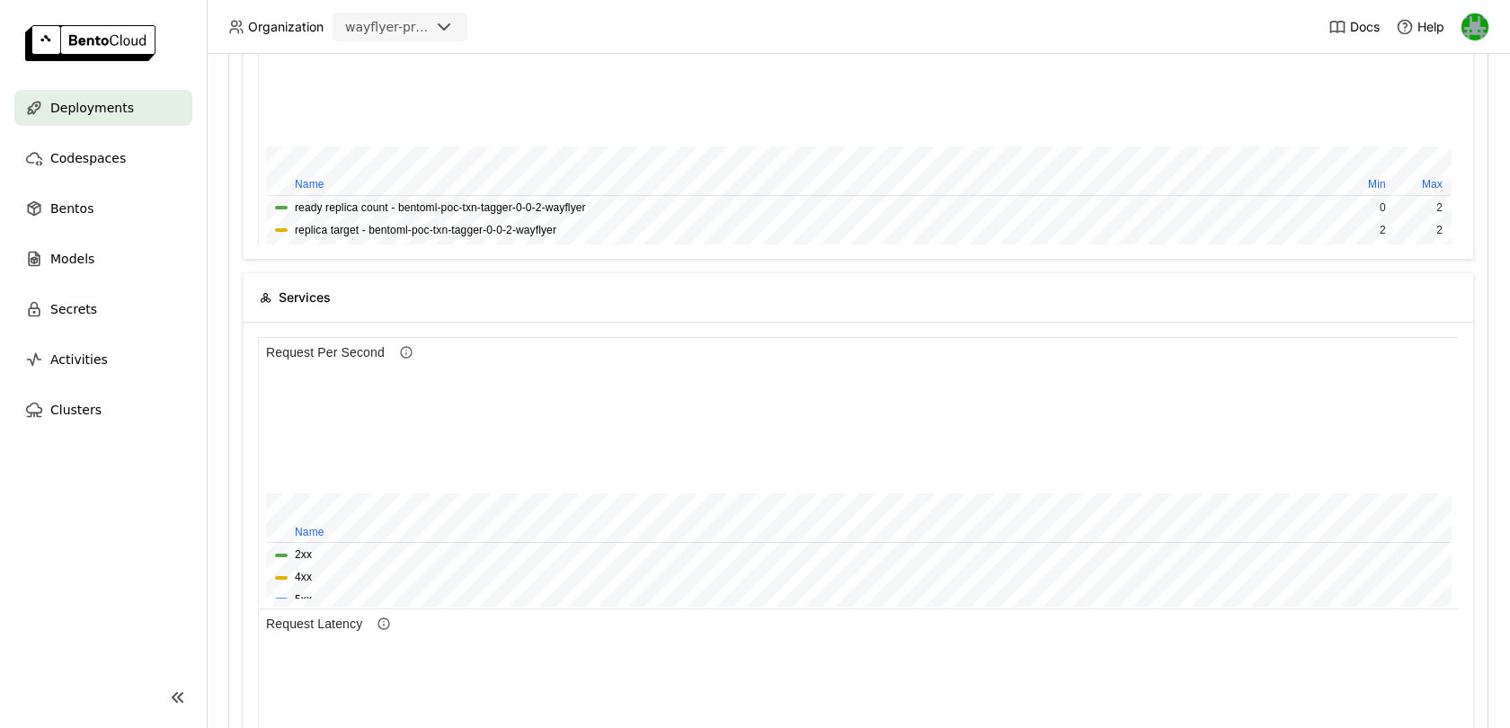
scroll to position [524, 0]
